Goal: Contribute content: Contribute content

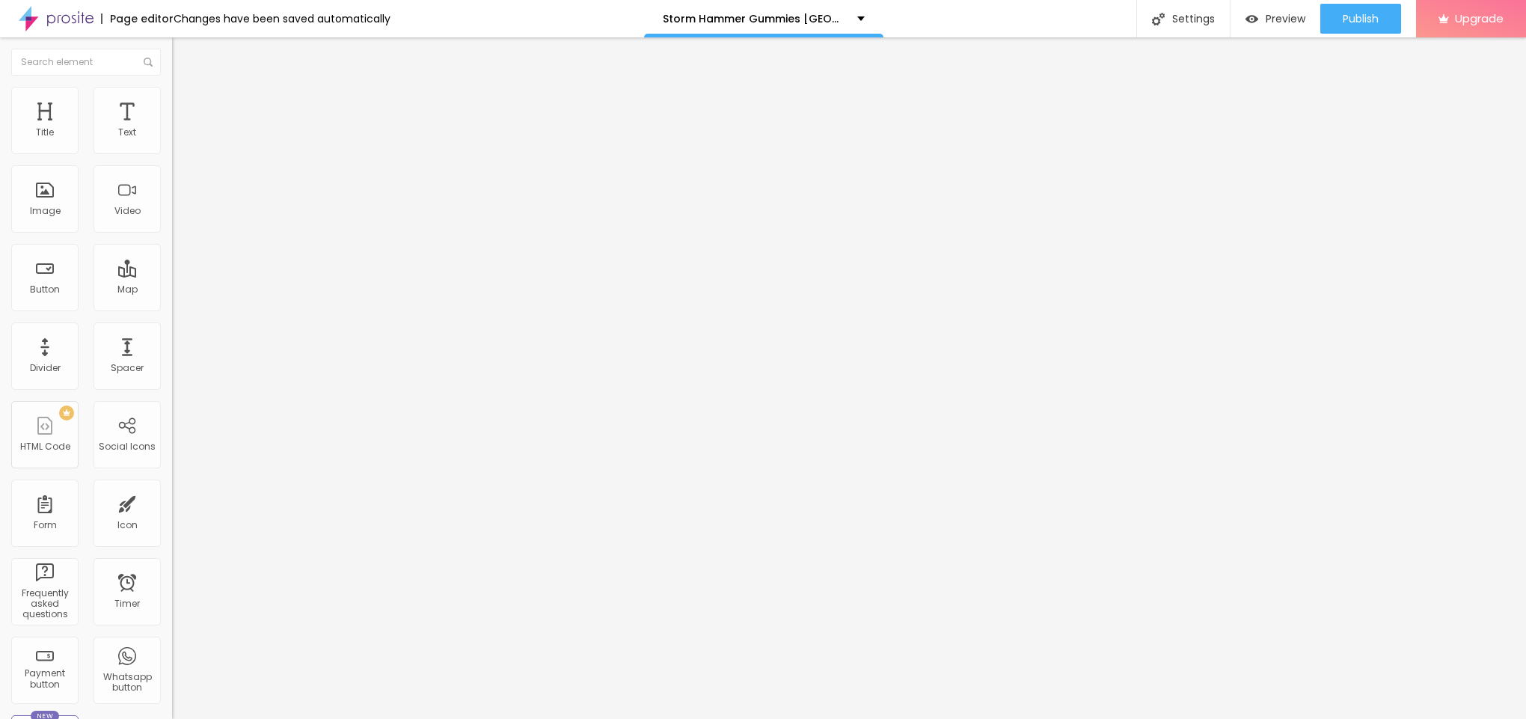
click at [172, 129] on span "Add image" at bounding box center [202, 122] width 61 height 13
click at [172, 95] on li "Style" at bounding box center [258, 94] width 172 height 15
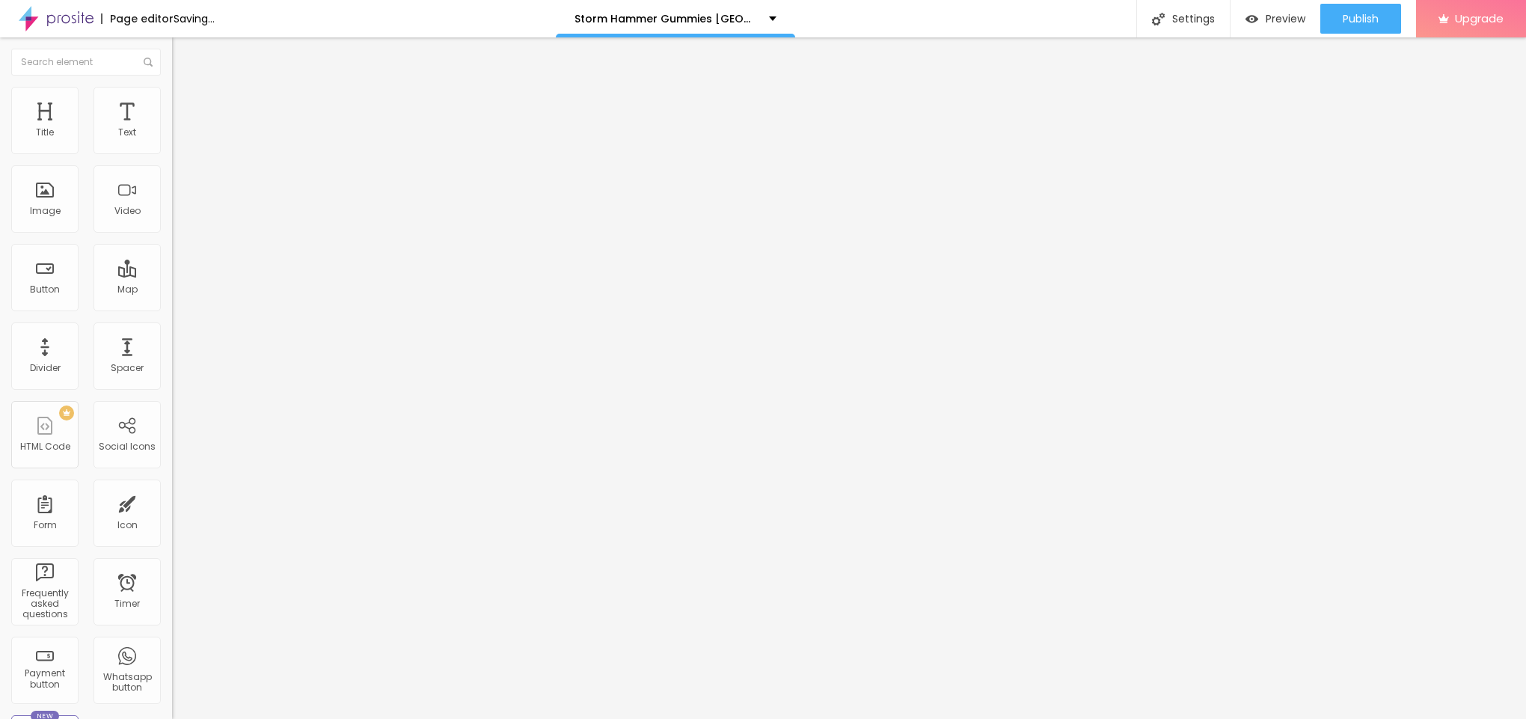
type input "95"
type input "90"
type input "85"
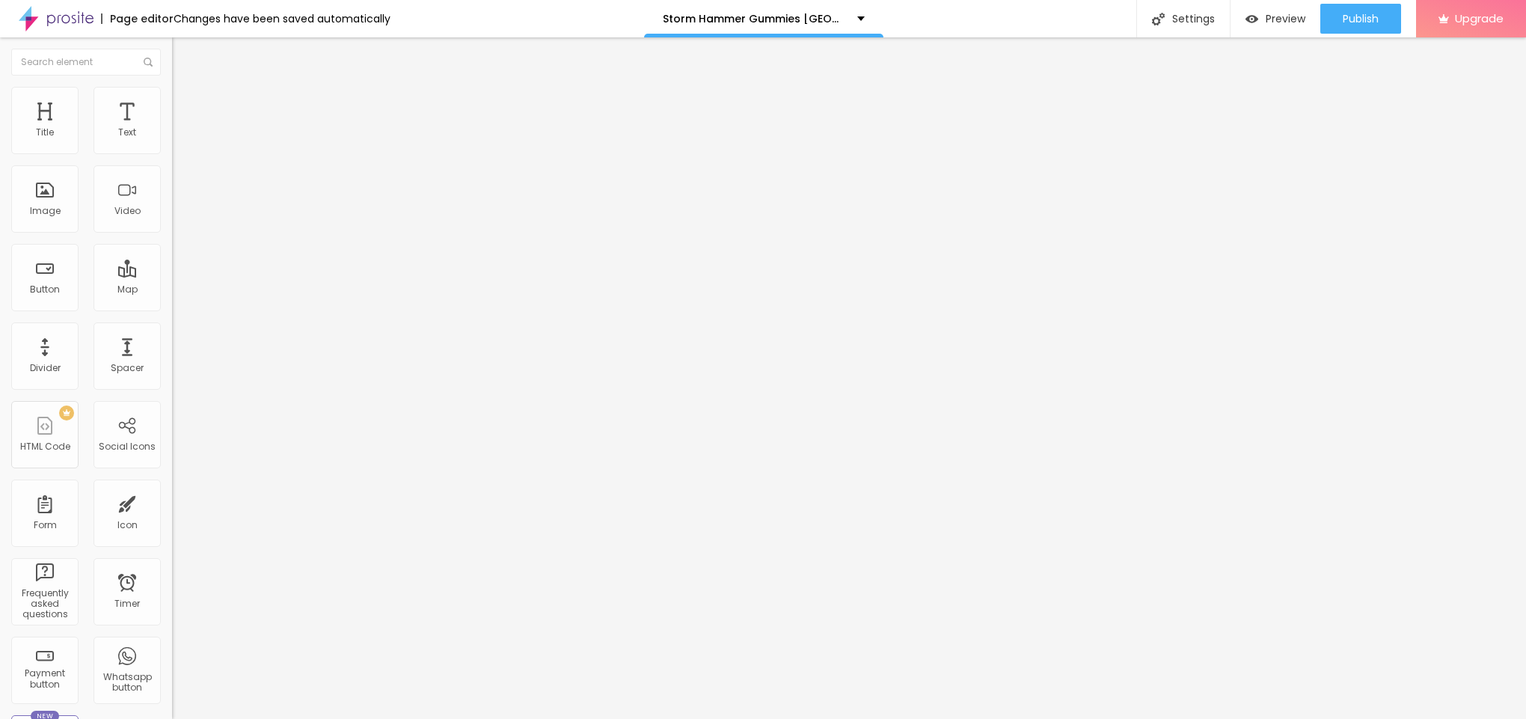
drag, startPoint x: 151, startPoint y: 162, endPoint x: 133, endPoint y: 162, distance: 18.0
type input "85"
click at [172, 153] on input "range" at bounding box center [220, 147] width 96 height 12
type input "80"
drag, startPoint x: 133, startPoint y: 162, endPoint x: 126, endPoint y: 162, distance: 7.5
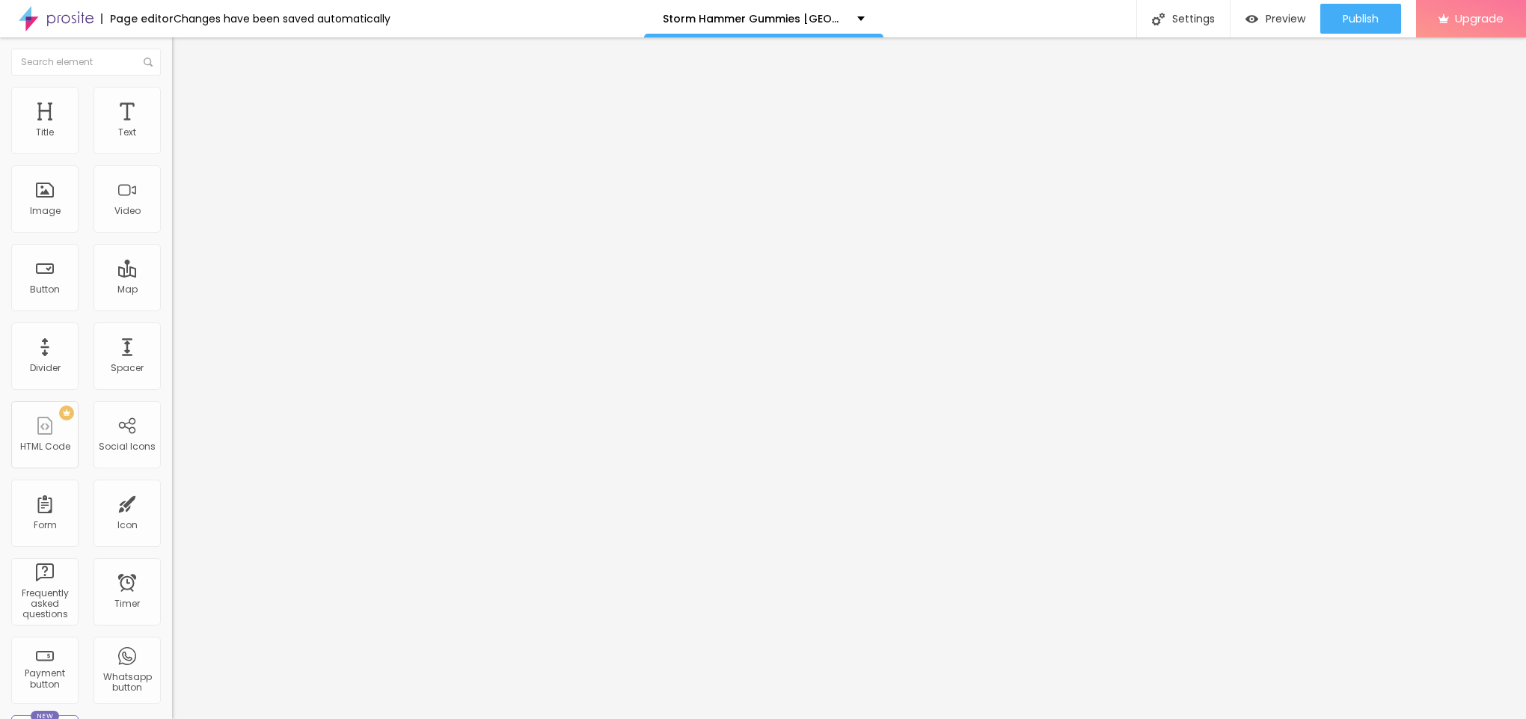
type input "80"
click at [172, 153] on input "range" at bounding box center [220, 147] width 96 height 12
click at [172, 87] on li "Content" at bounding box center [258, 79] width 172 height 15
click at [172, 151] on input "text" at bounding box center [262, 143] width 180 height 15
paste input "Storm Hammer Gummies [GEOGRAPHIC_DATA]"
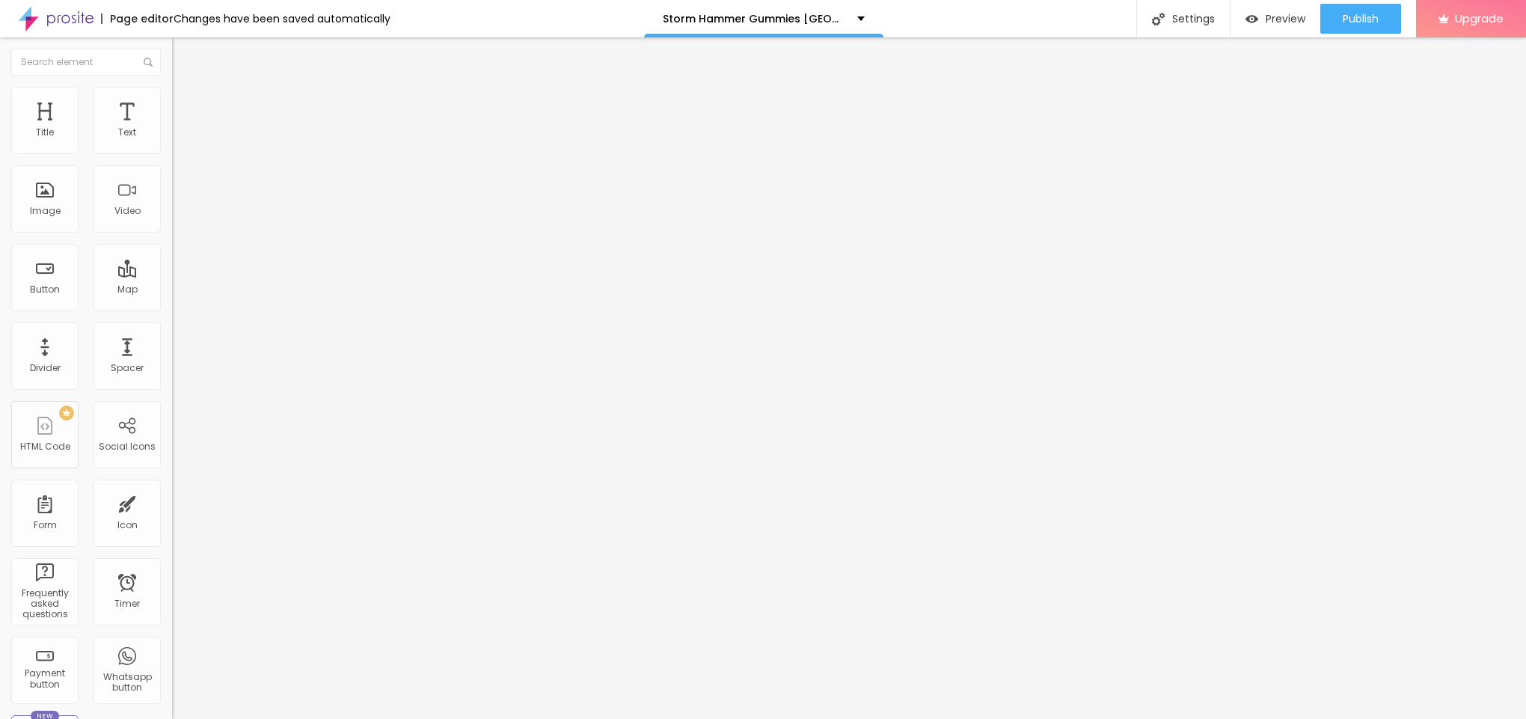
scroll to position [0, 21]
type input "Storm Hammer Gummies [GEOGRAPHIC_DATA]"
drag, startPoint x: 70, startPoint y: 405, endPoint x: 47, endPoint y: 429, distance: 32.8
click at [172, 342] on div "Change image Image description (Alt) Storm Hammer Gummies Canada Align Aspect R…" at bounding box center [258, 229] width 172 height 225
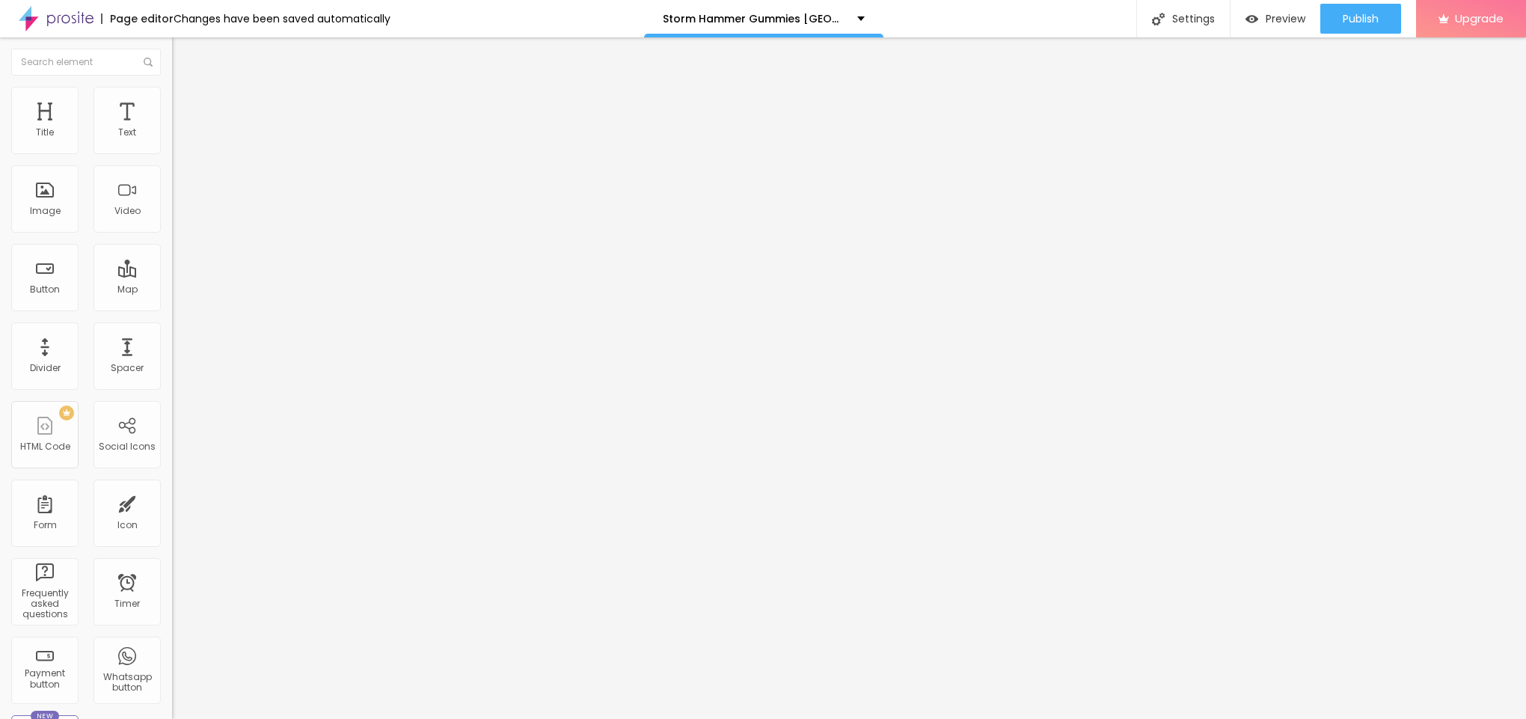
drag, startPoint x: 75, startPoint y: 162, endPoint x: 0, endPoint y: 298, distance: 155.3
click at [172, 298] on div "Text Click me Align Size Default Small Default Big Link URL https:// Open in ne…" at bounding box center [258, 226] width 172 height 218
paste input "😍👇SHOP NOW😍👇"
paste input "[URL][DOMAIN_NAME]"
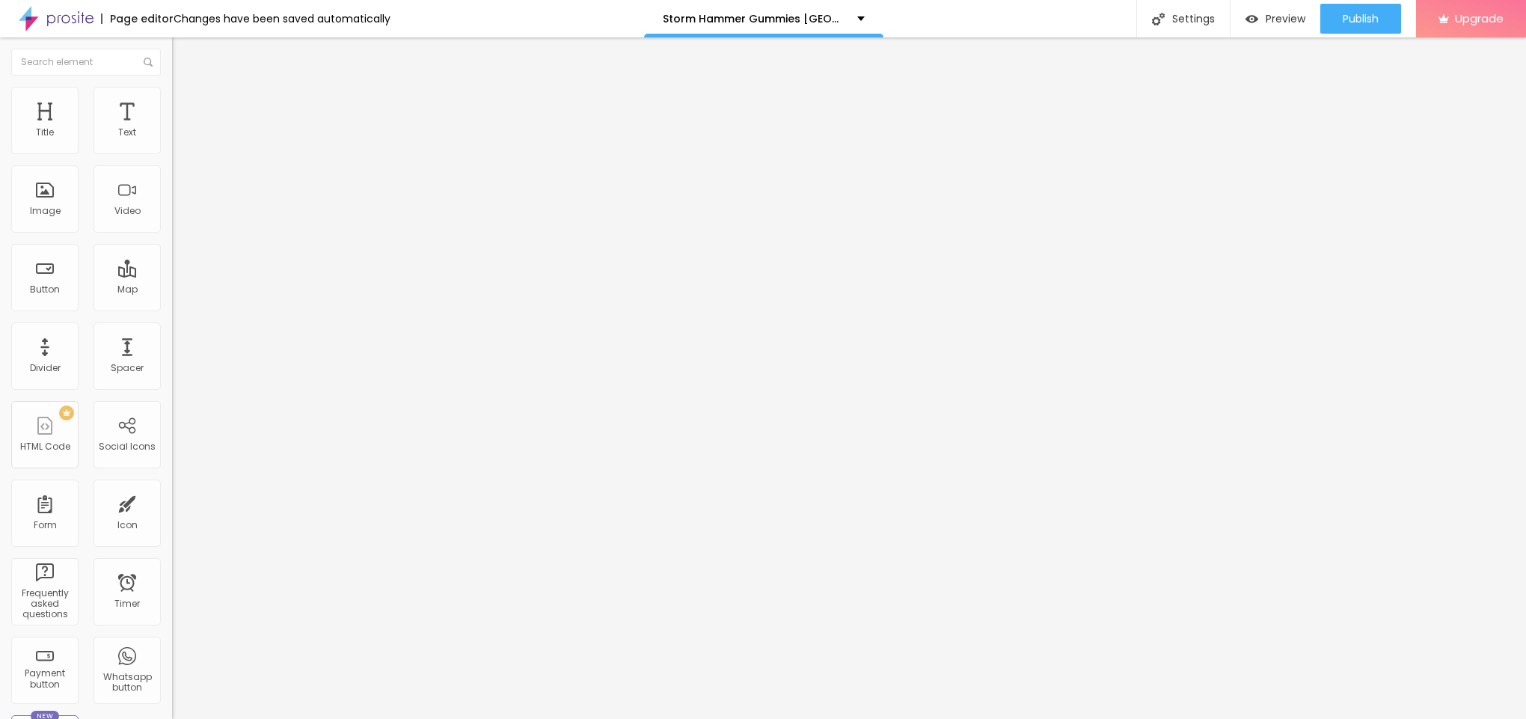
type input "😍👇SHOP NOW😍👇"
drag, startPoint x: 73, startPoint y: 303, endPoint x: 0, endPoint y: 317, distance: 73.9
click at [172, 317] on div "Text 😍👇SHOP NOW😍👇 Align Size Default Small Default Big Link URL https:// Open i…" at bounding box center [258, 226] width 172 height 218
paste input "[DOMAIN_NAME][URL]"
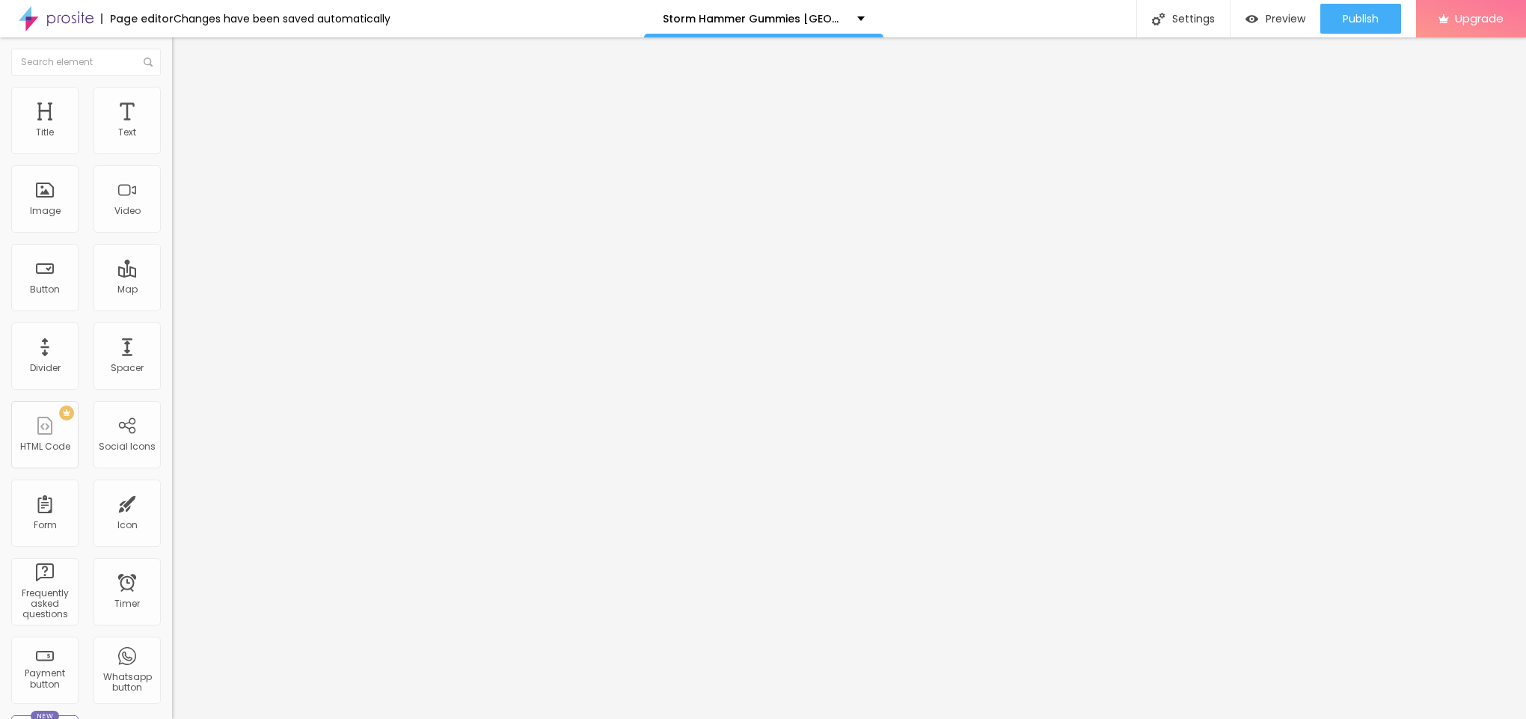
scroll to position [0, 169]
type input "[URL][DOMAIN_NAME]"
click at [172, 141] on input "😍👇SHOP NOW😍👇" at bounding box center [262, 133] width 180 height 15
click at [183, 56] on img "button" at bounding box center [189, 55] width 12 height 12
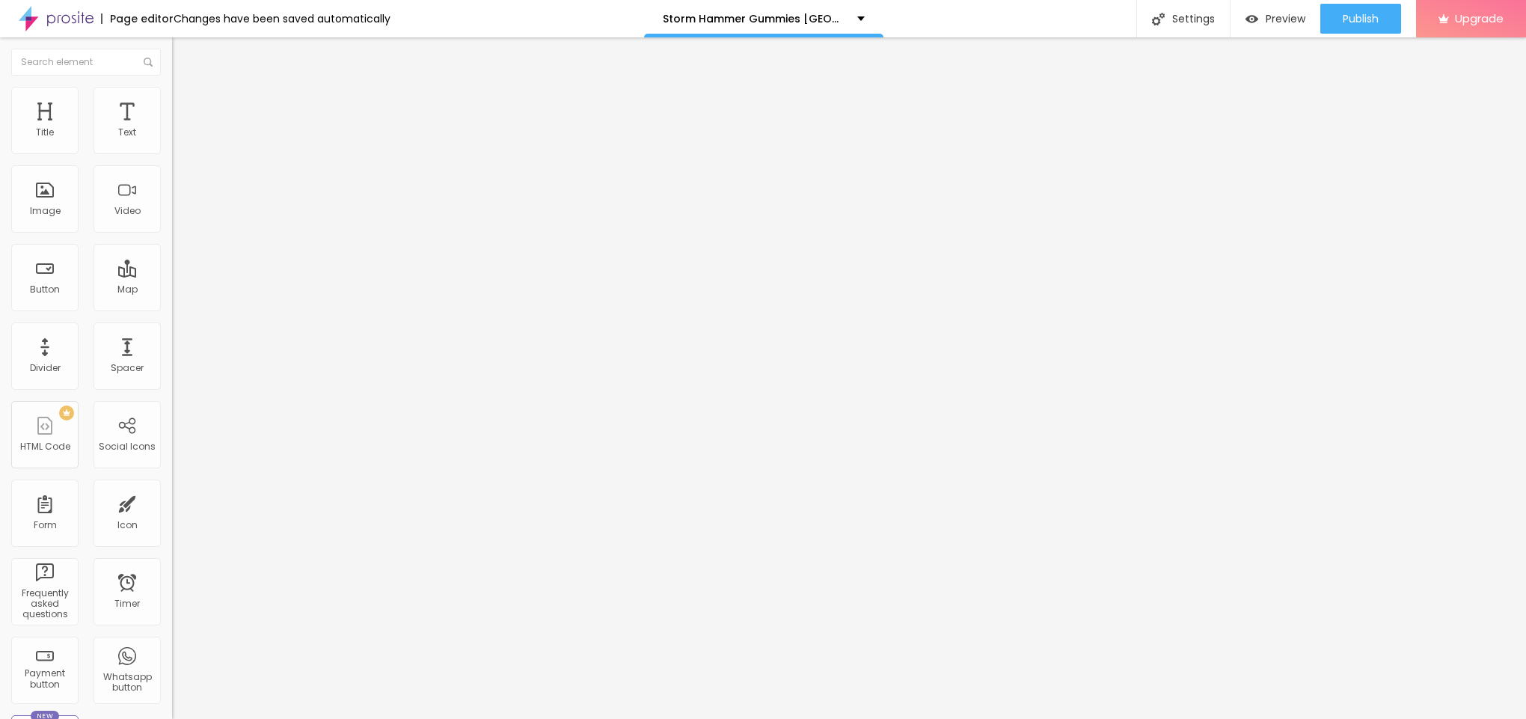
click at [178, 139] on icon "button" at bounding box center [182, 134] width 9 height 9
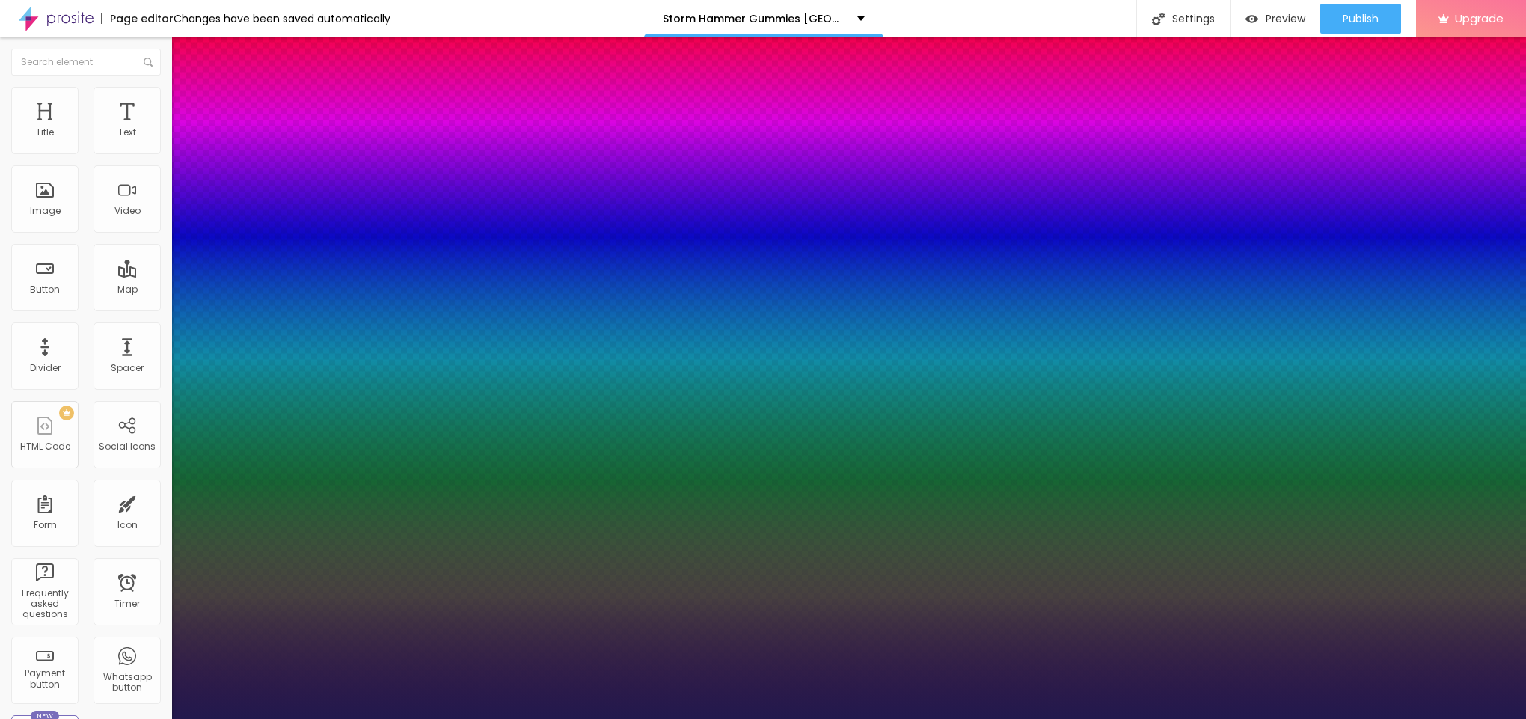
type input "1"
type input "14"
type input "1"
type input "15"
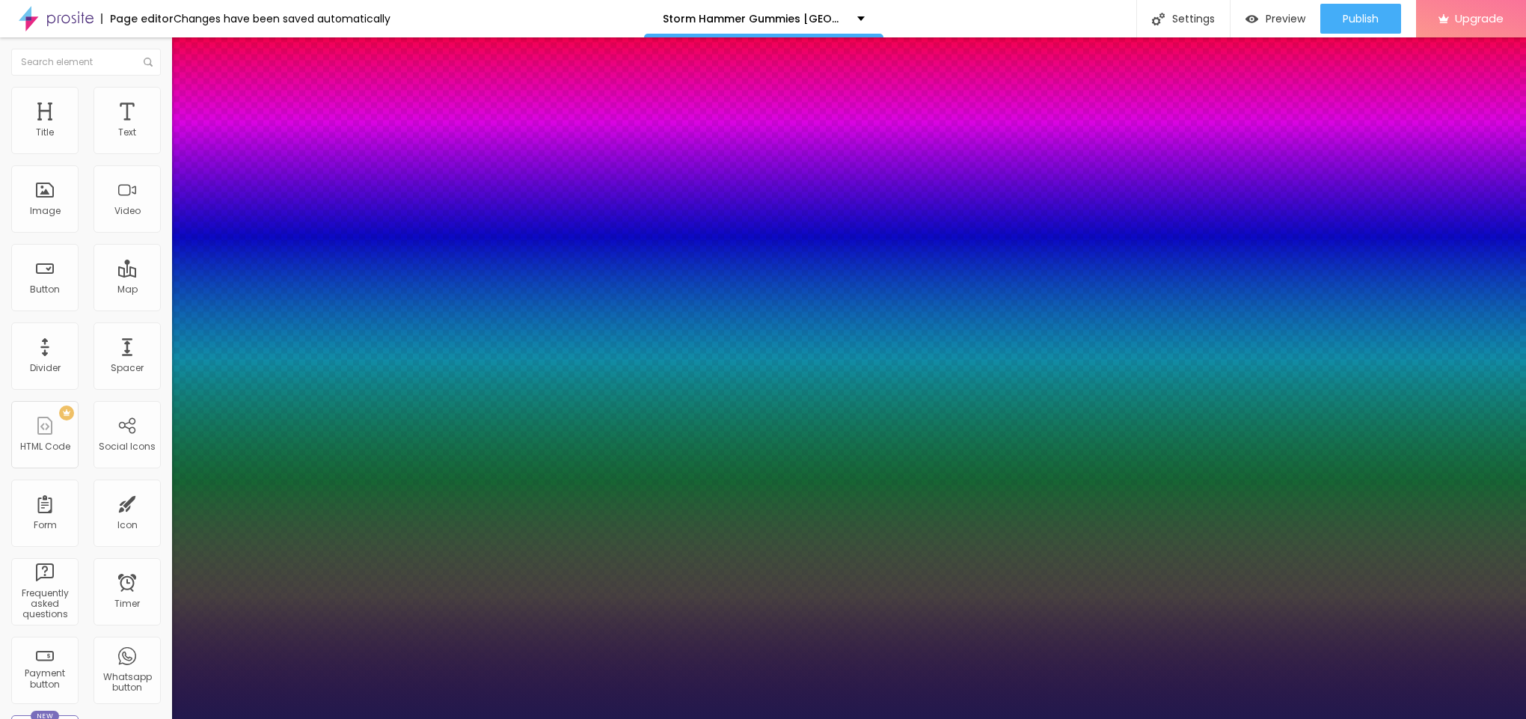
type input "15"
type input "1"
type input "18"
type input "1"
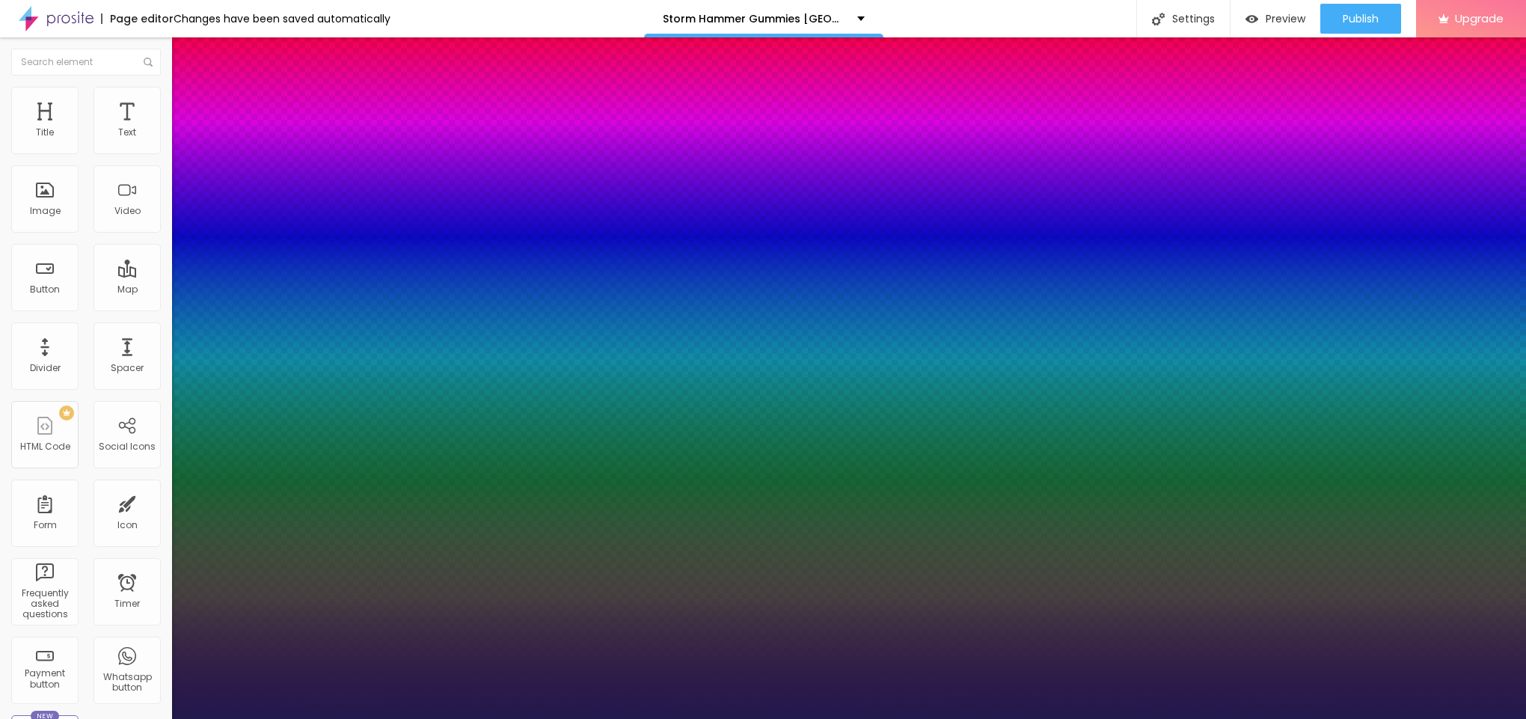
type input "19"
type input "1"
type input "23"
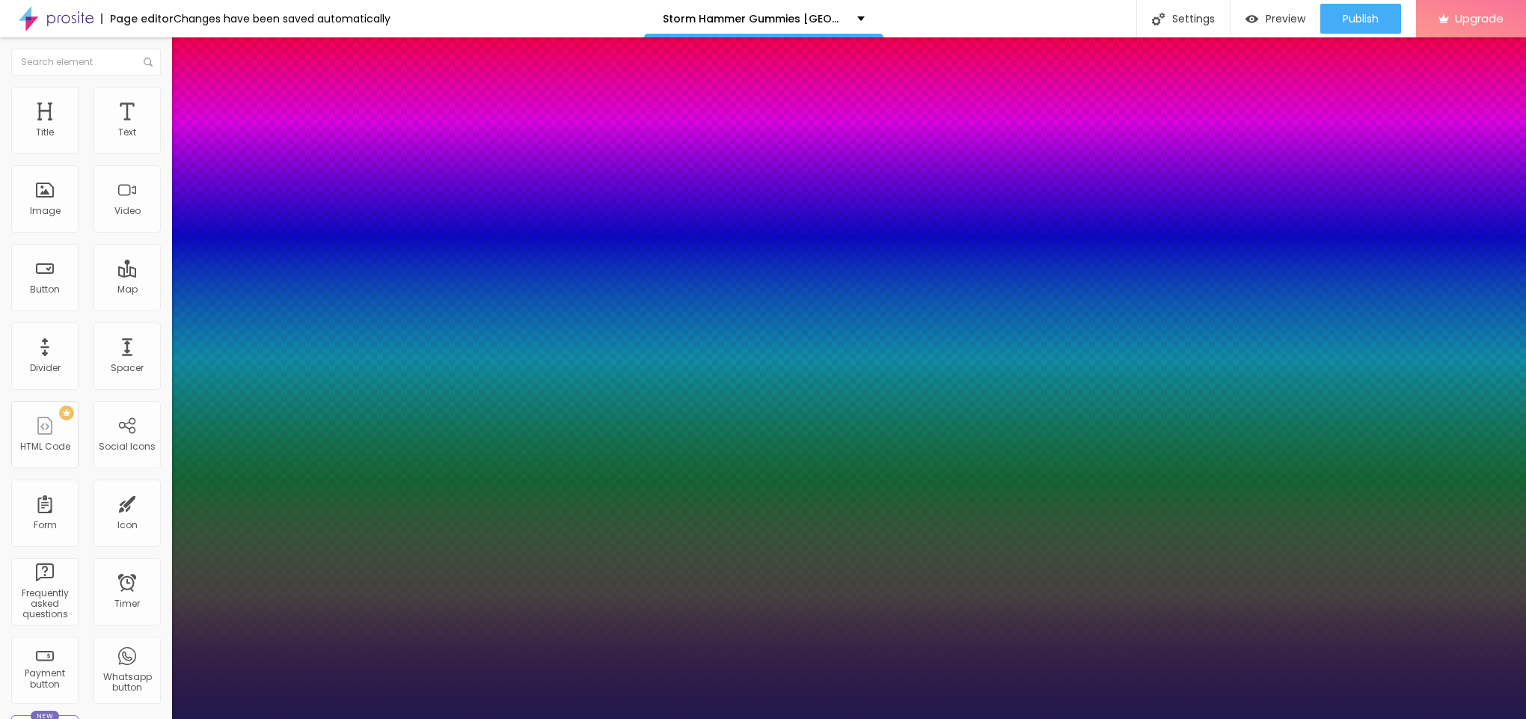
type input "1"
type input "26"
type input "1"
type input "23"
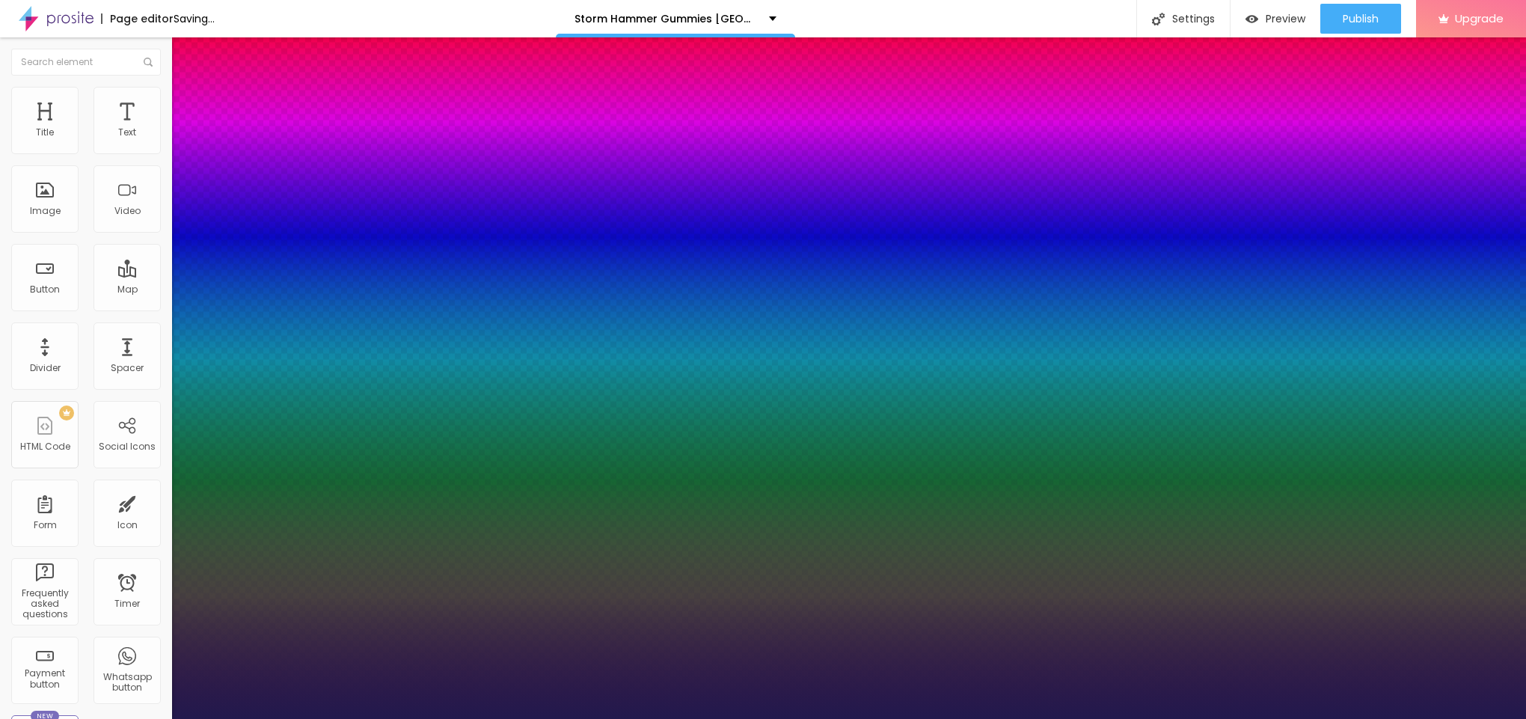
type input "23"
type input "1"
type input "22"
type input "1"
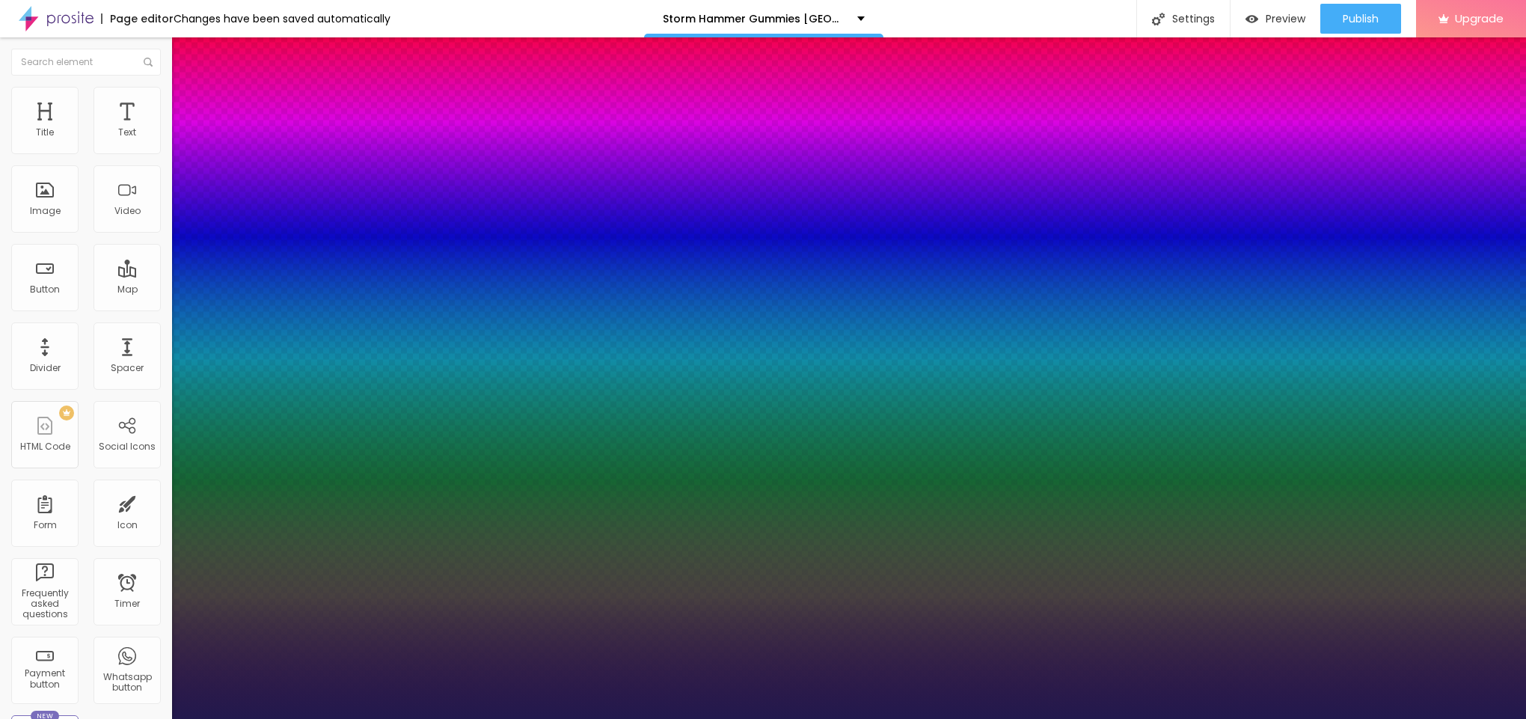
drag, startPoint x: 200, startPoint y: 251, endPoint x: 209, endPoint y: 258, distance: 11.2
type input "22"
click at [651, 718] on div at bounding box center [763, 719] width 1526 height 0
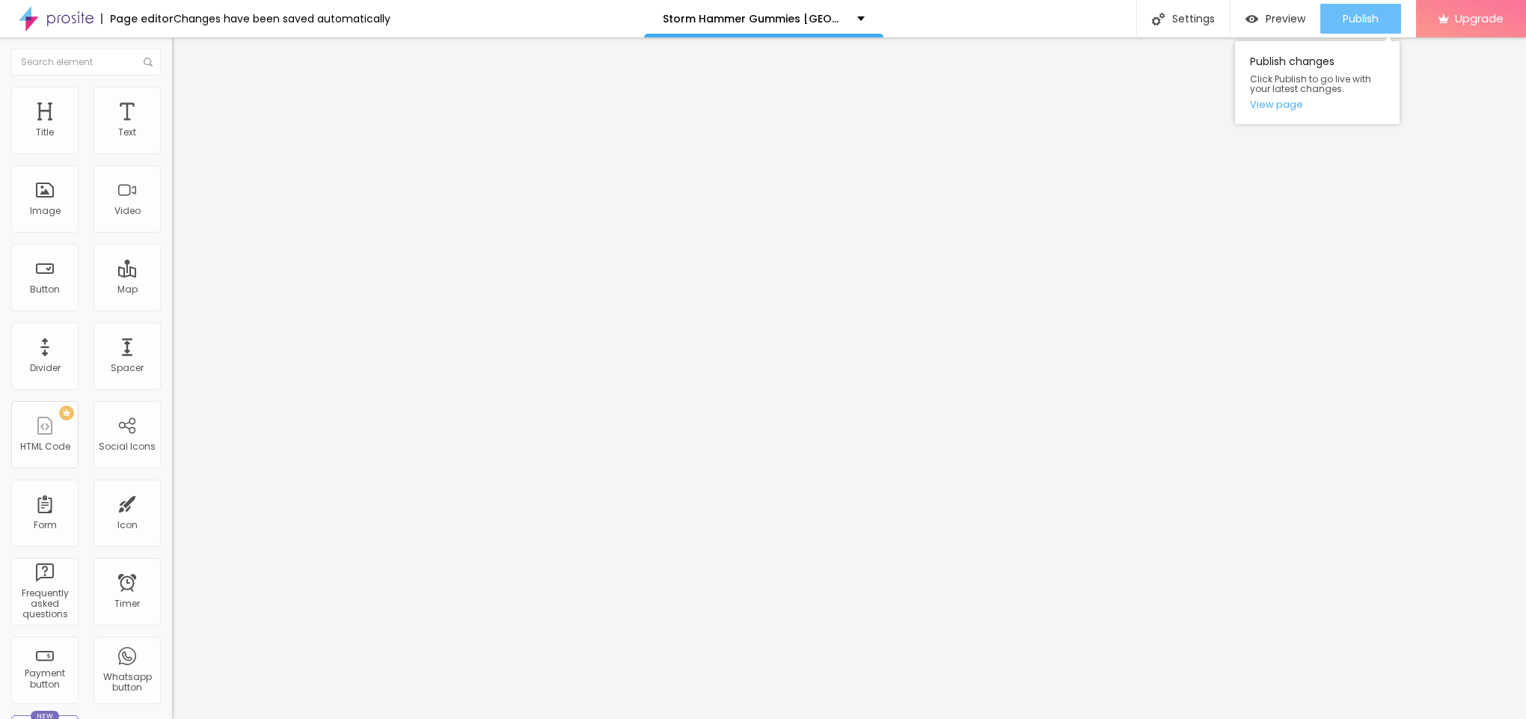
click at [1351, 23] on span "Publish" at bounding box center [1361, 19] width 36 height 12
click at [1274, 99] on link "View page" at bounding box center [1317, 104] width 135 height 10
click at [1331, 16] on button "Publish" at bounding box center [1360, 19] width 81 height 30
click at [1270, 104] on link "View page" at bounding box center [1317, 104] width 135 height 10
